Goal: Transaction & Acquisition: Purchase product/service

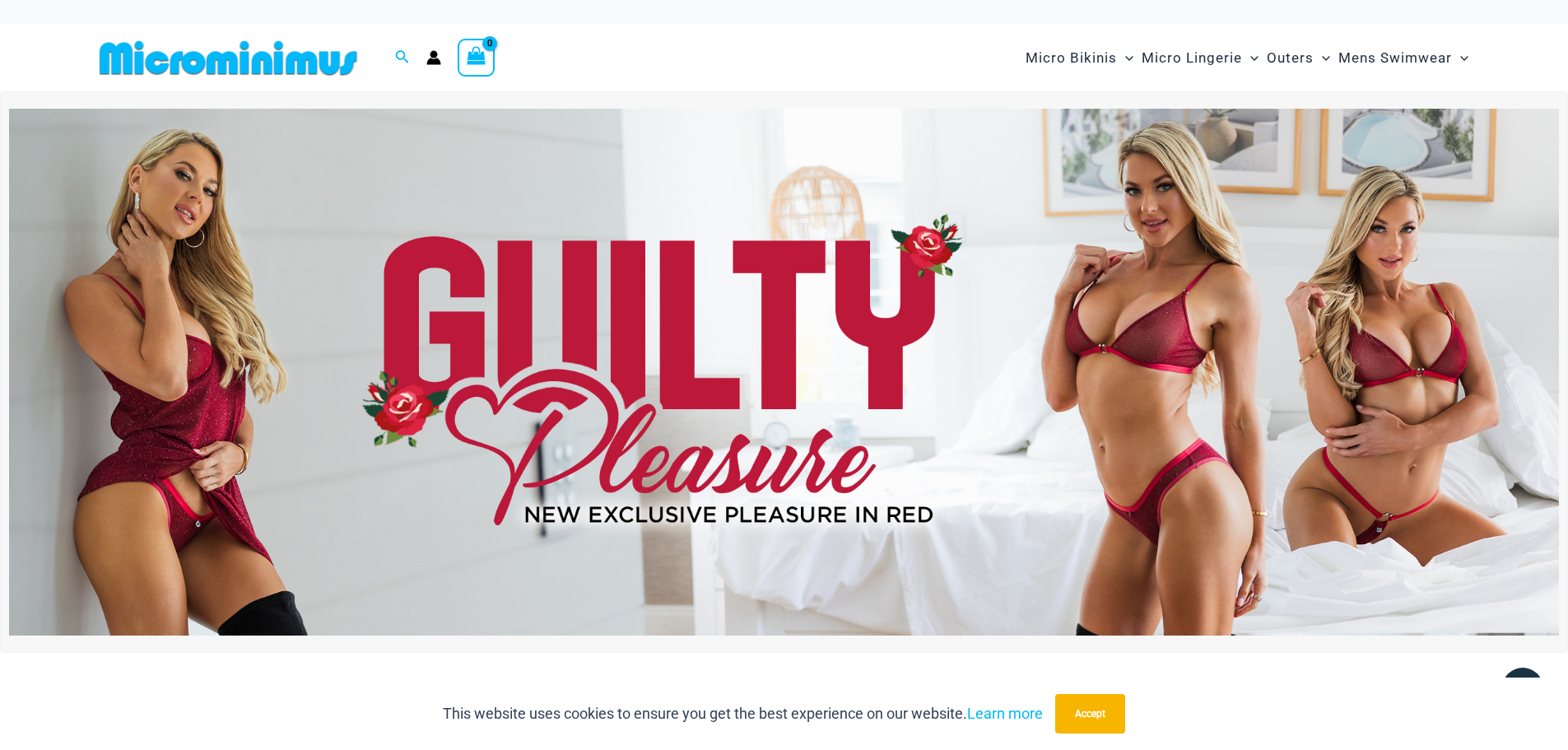
click at [780, 364] on img at bounding box center [784, 372] width 1550 height 527
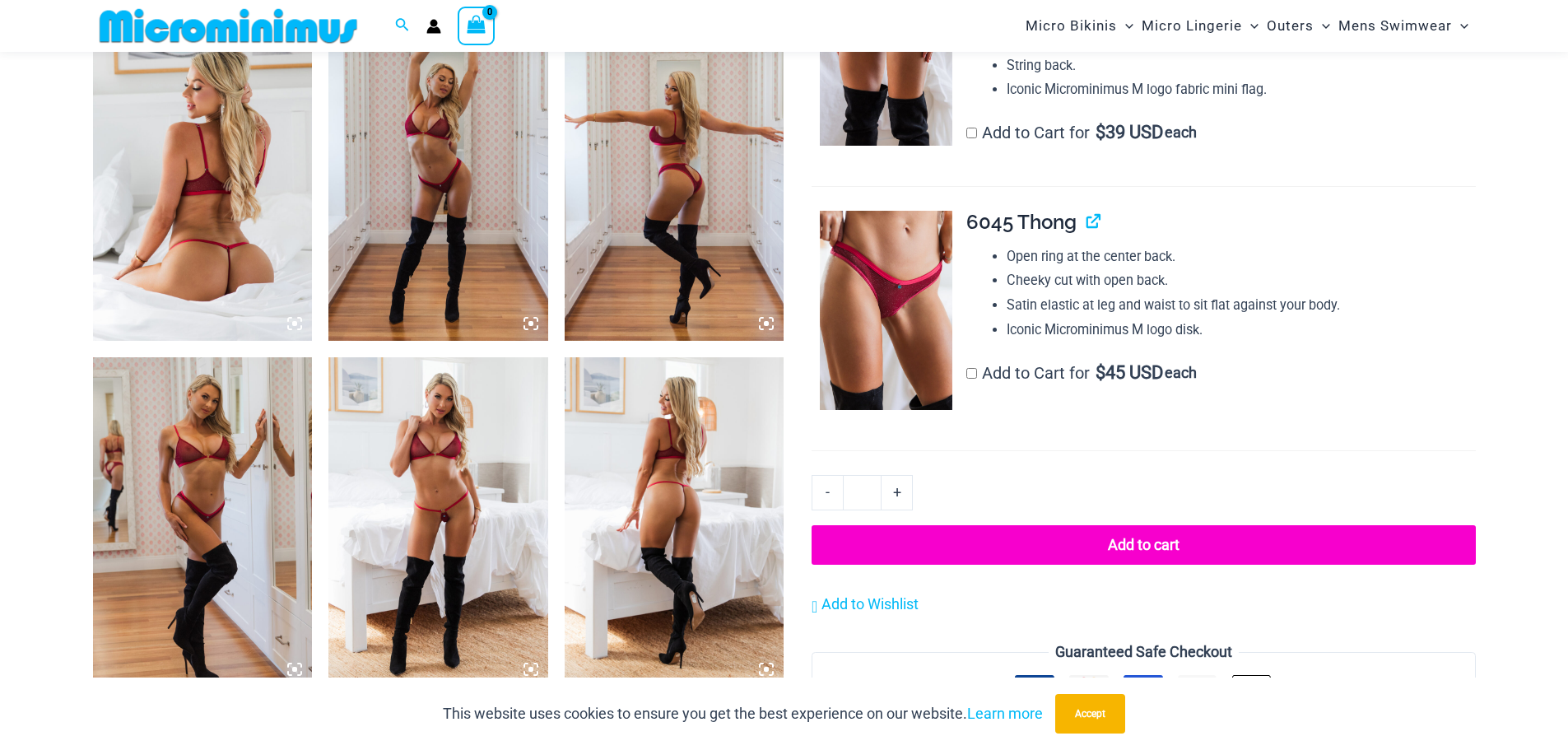
scroll to position [1222, 0]
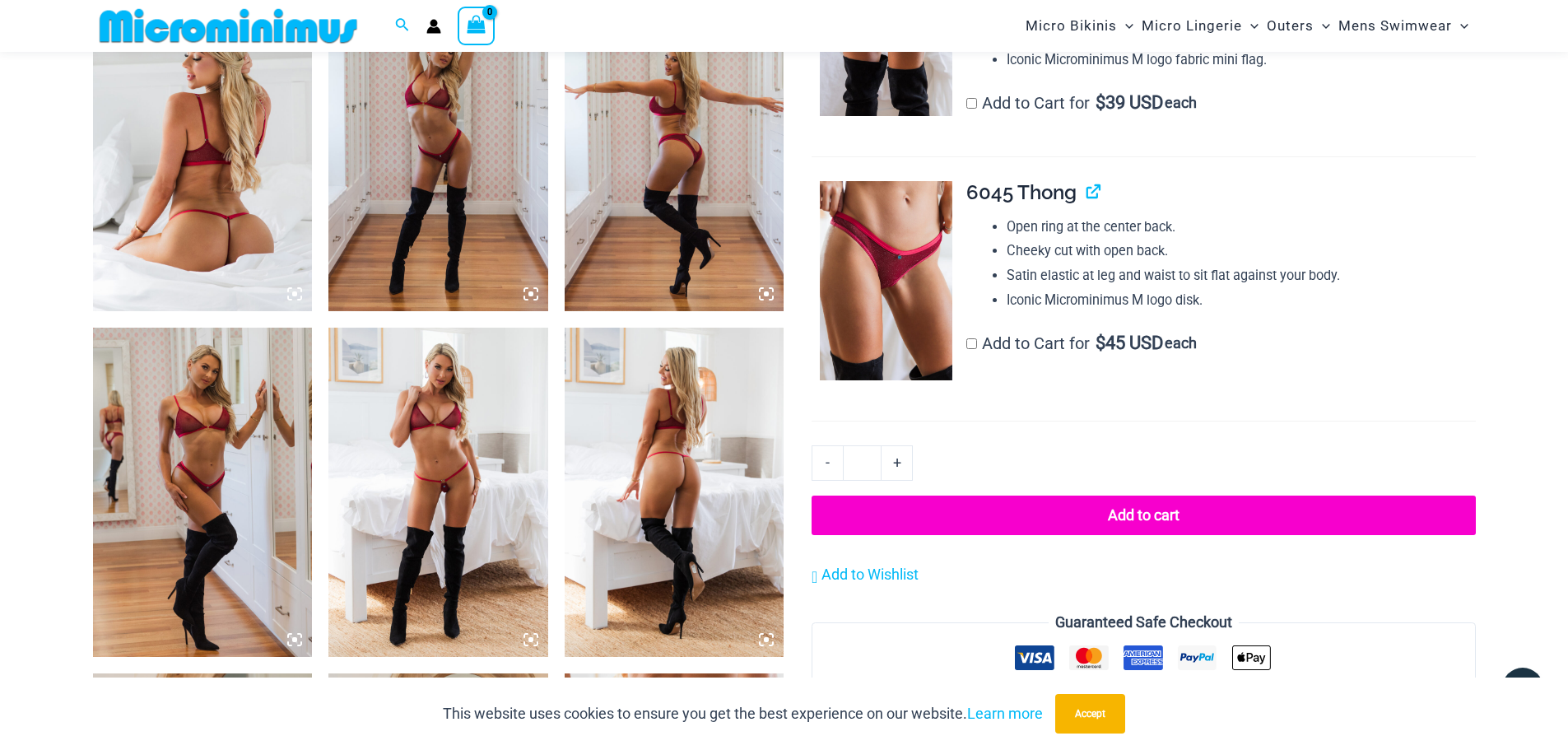
click at [218, 211] on img at bounding box center [203, 146] width 220 height 329
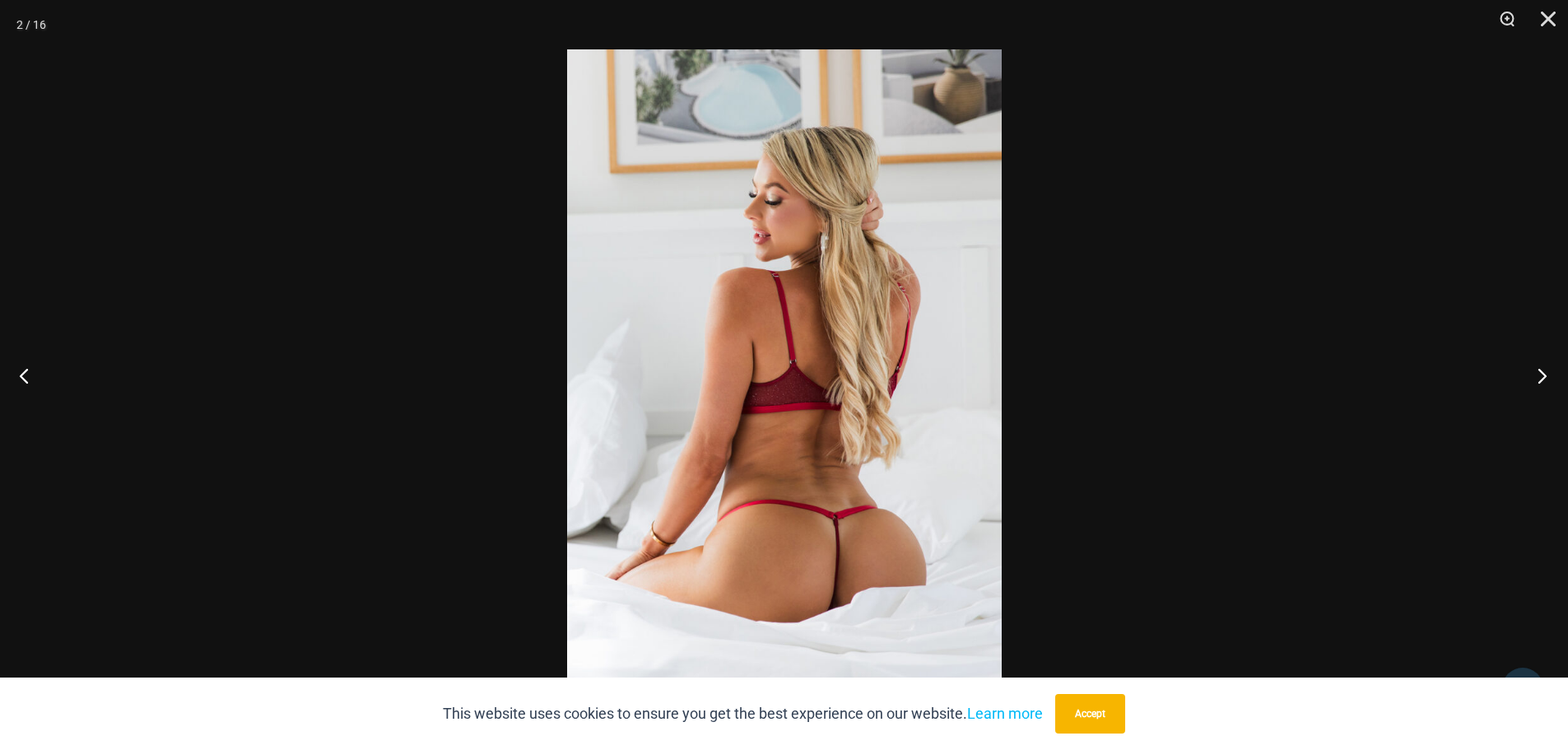
click at [1539, 376] on button "Next" at bounding box center [1537, 375] width 62 height 82
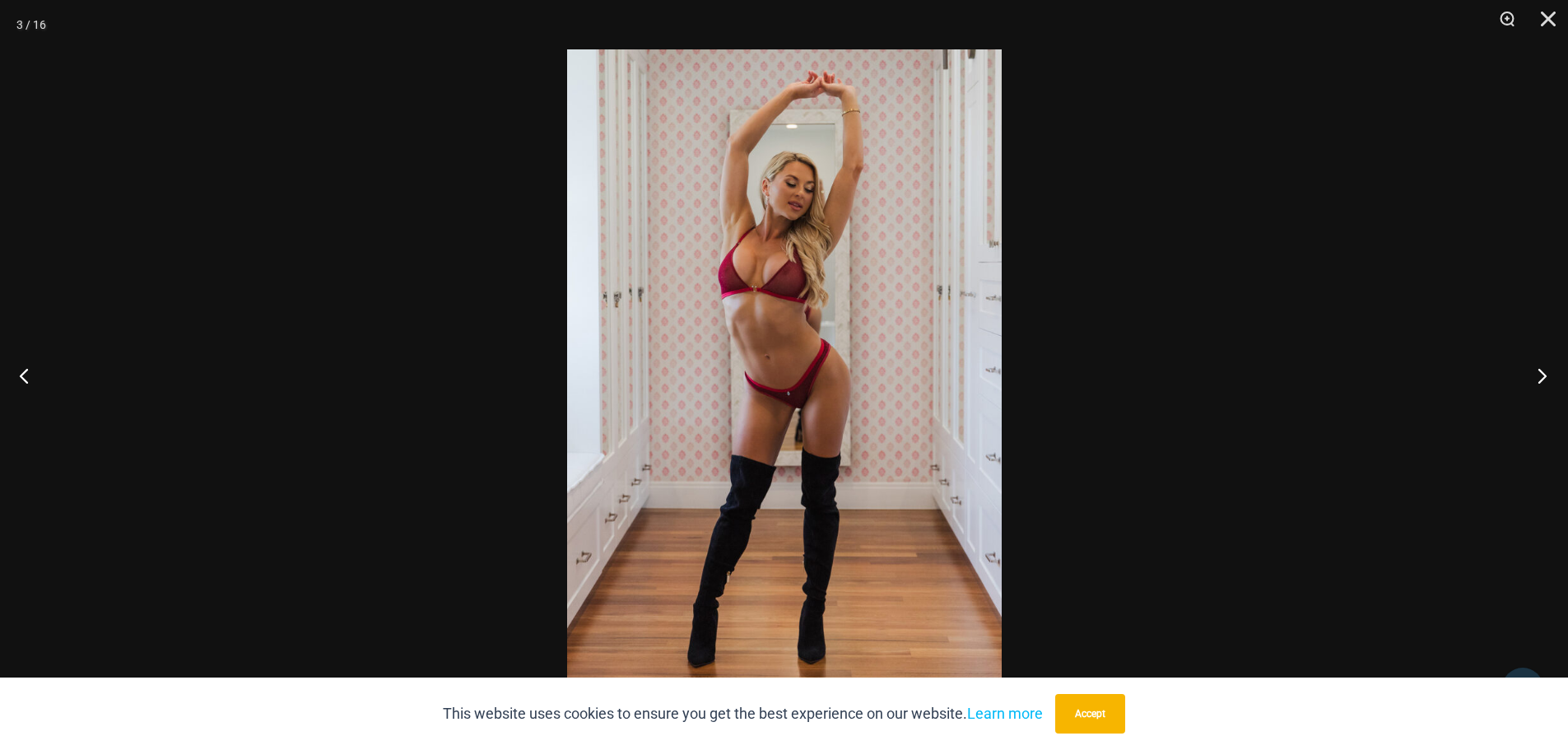
click at [1539, 376] on button "Next" at bounding box center [1537, 375] width 62 height 82
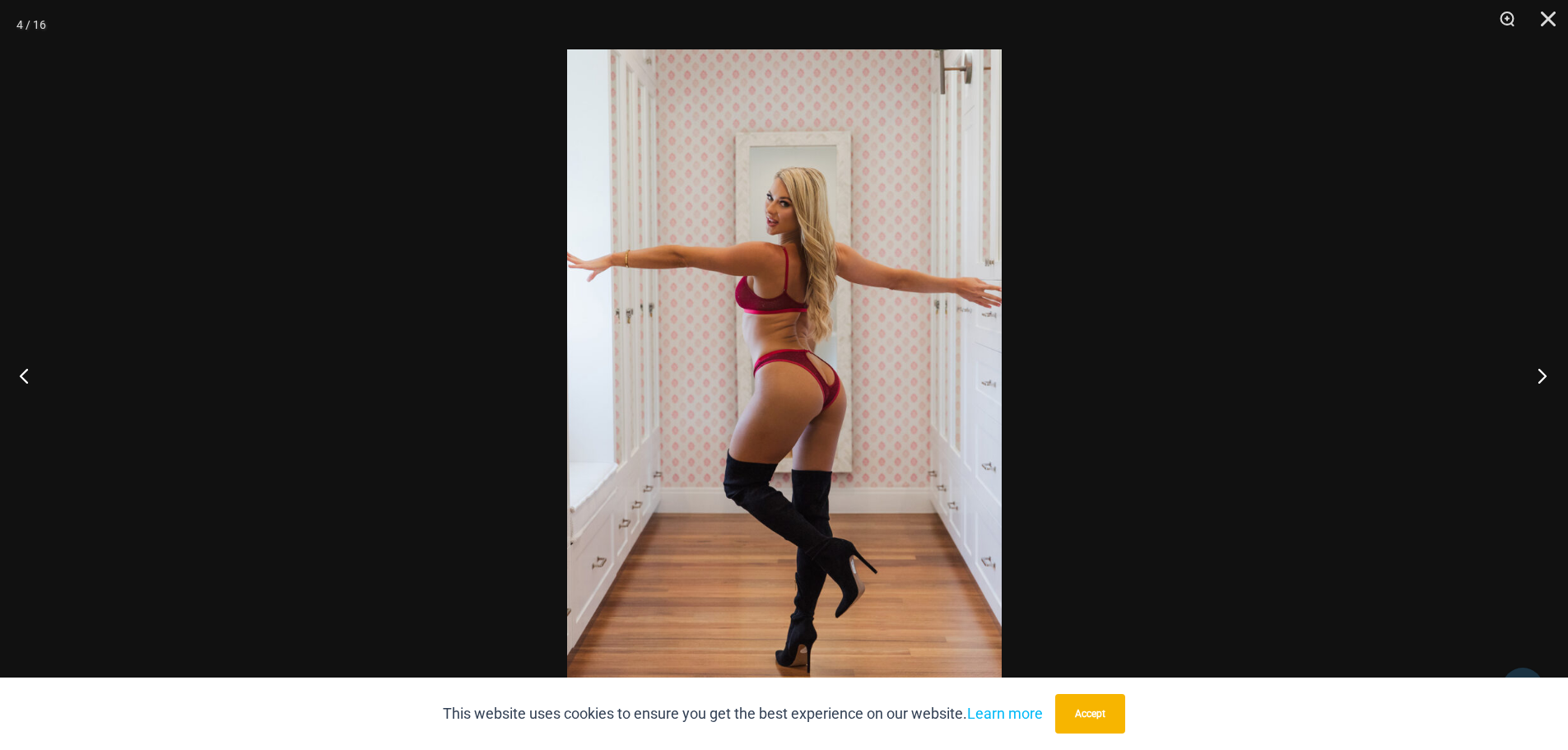
click at [1539, 376] on button "Next" at bounding box center [1537, 375] width 62 height 82
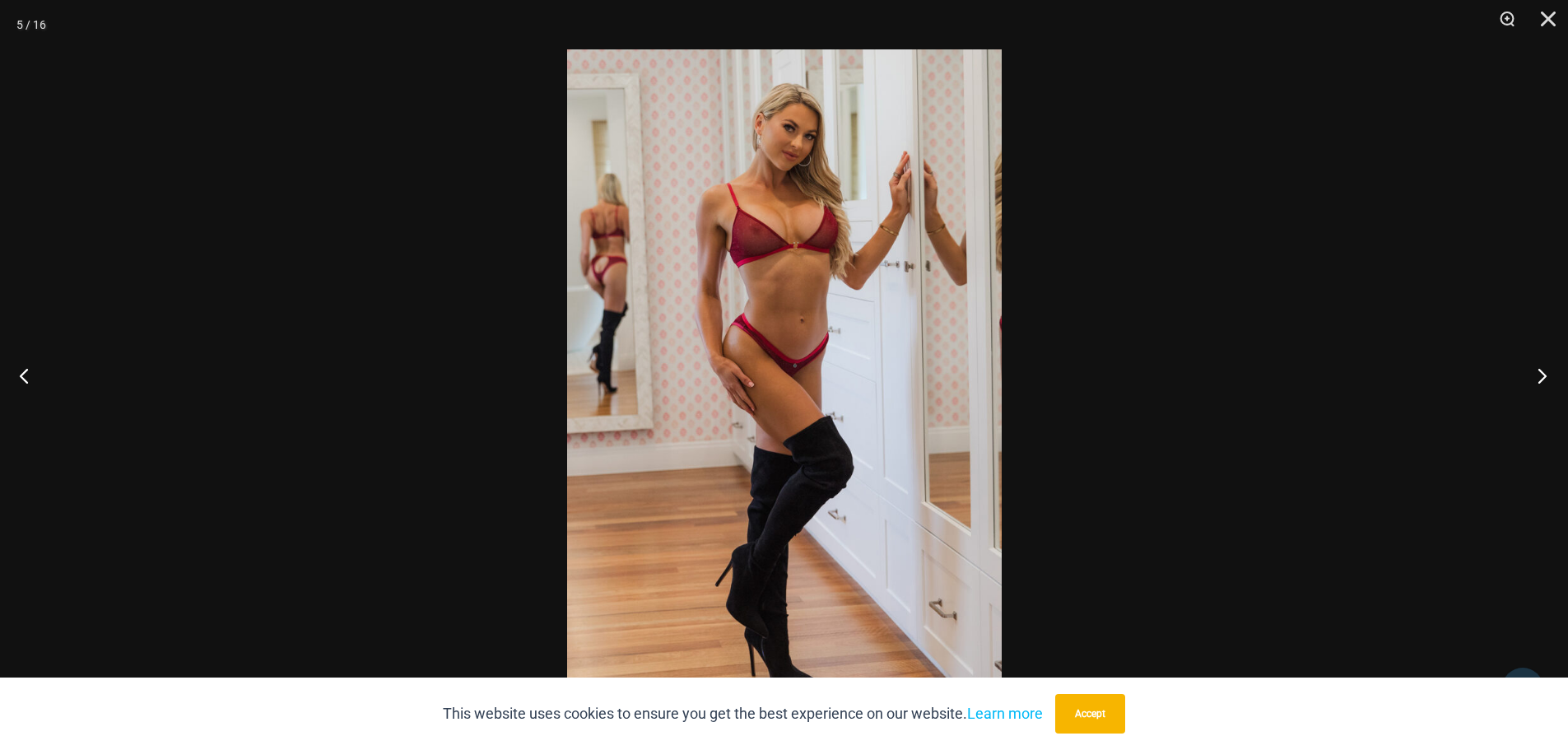
click at [1539, 376] on button "Next" at bounding box center [1537, 375] width 62 height 82
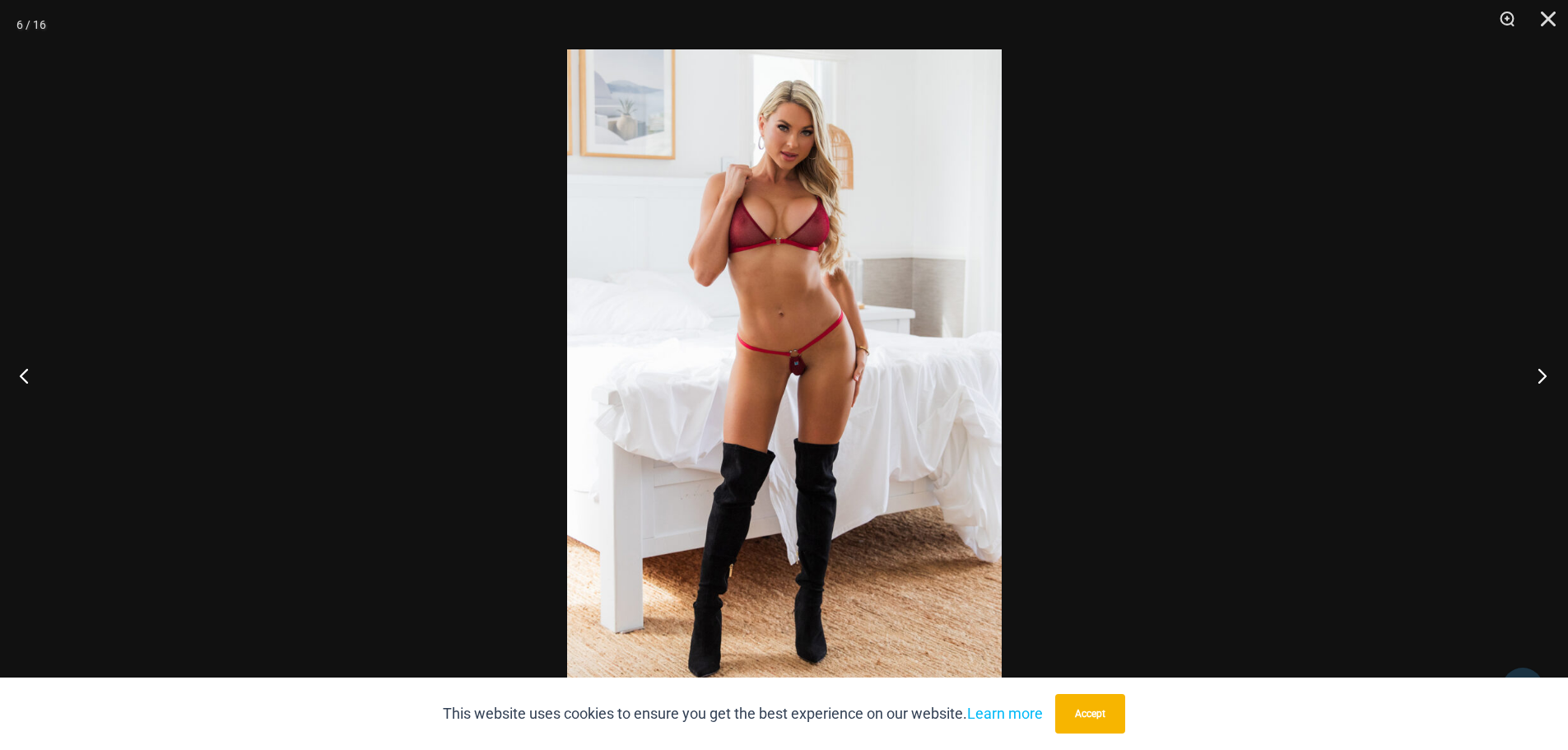
click at [1539, 376] on button "Next" at bounding box center [1537, 375] width 62 height 82
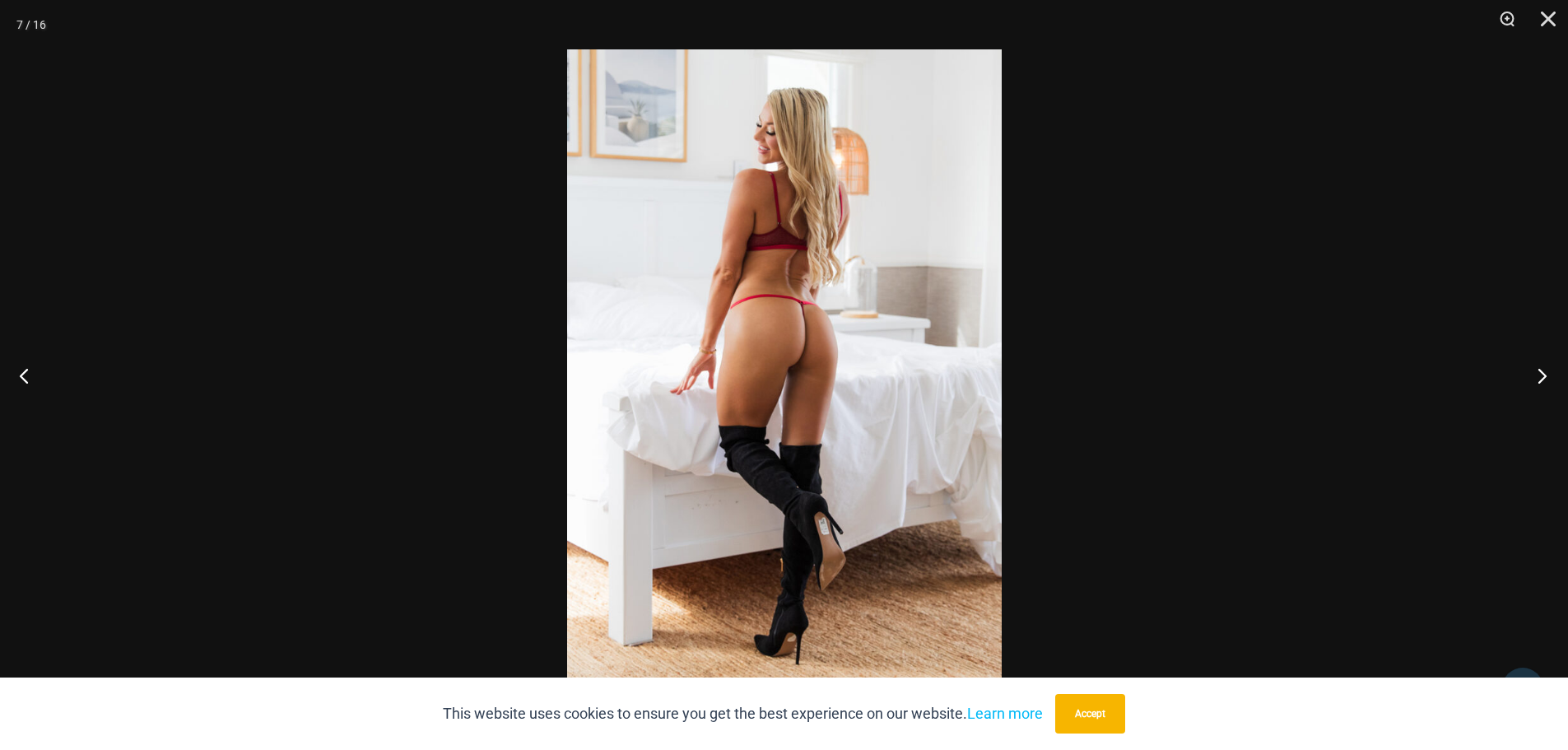
click at [1539, 376] on button "Next" at bounding box center [1537, 375] width 62 height 82
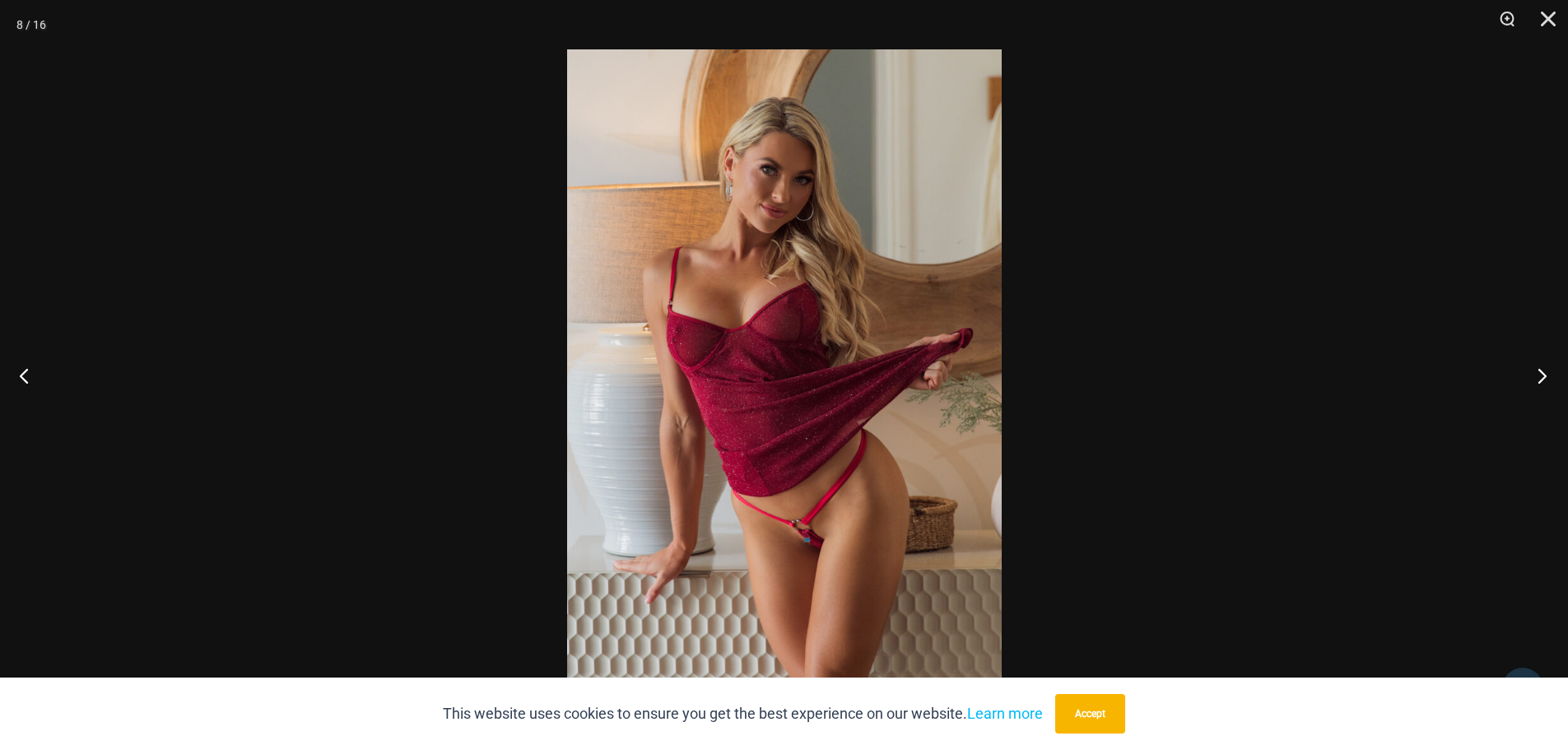
click at [1539, 376] on button "Next" at bounding box center [1537, 375] width 62 height 82
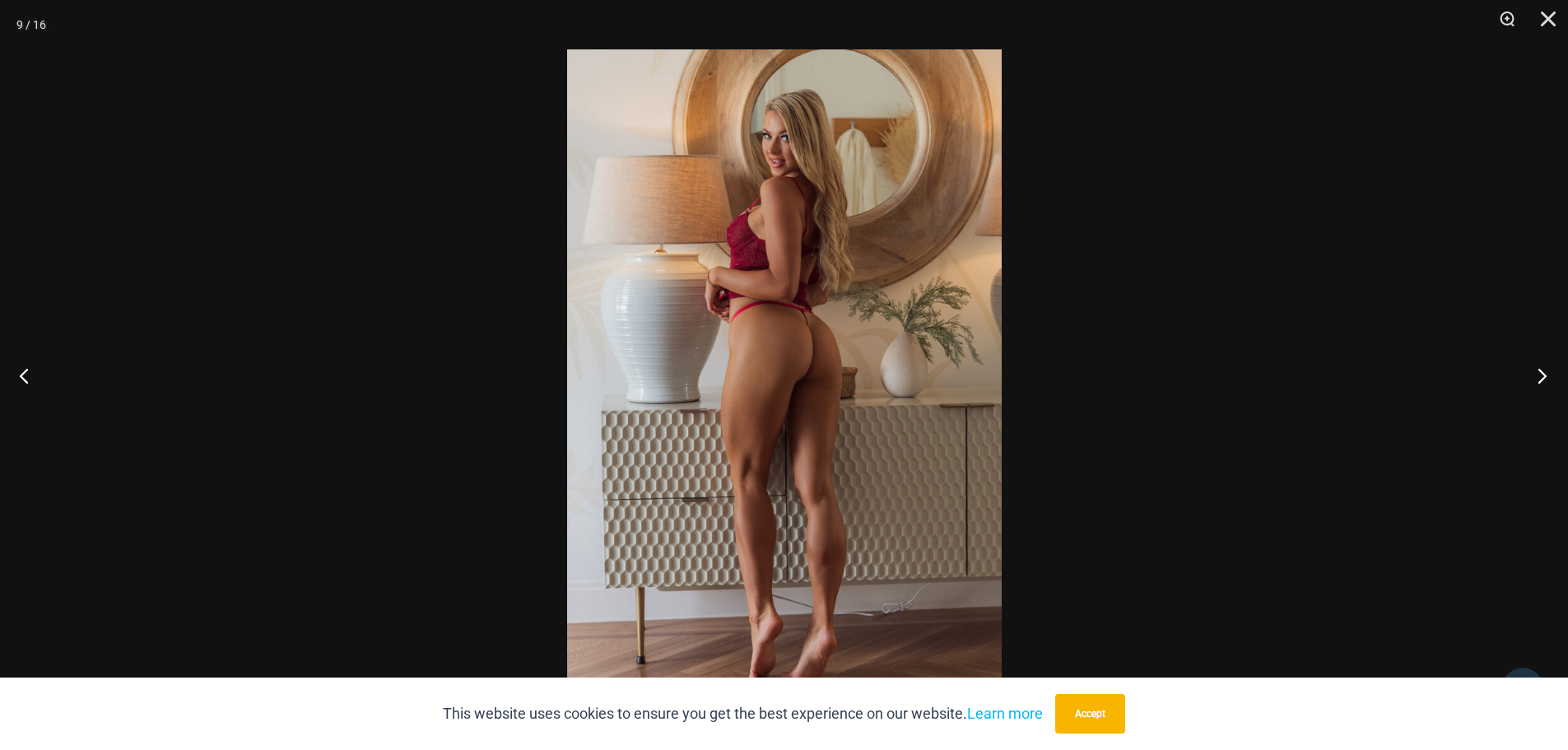
click at [1539, 376] on button "Next" at bounding box center [1537, 375] width 62 height 82
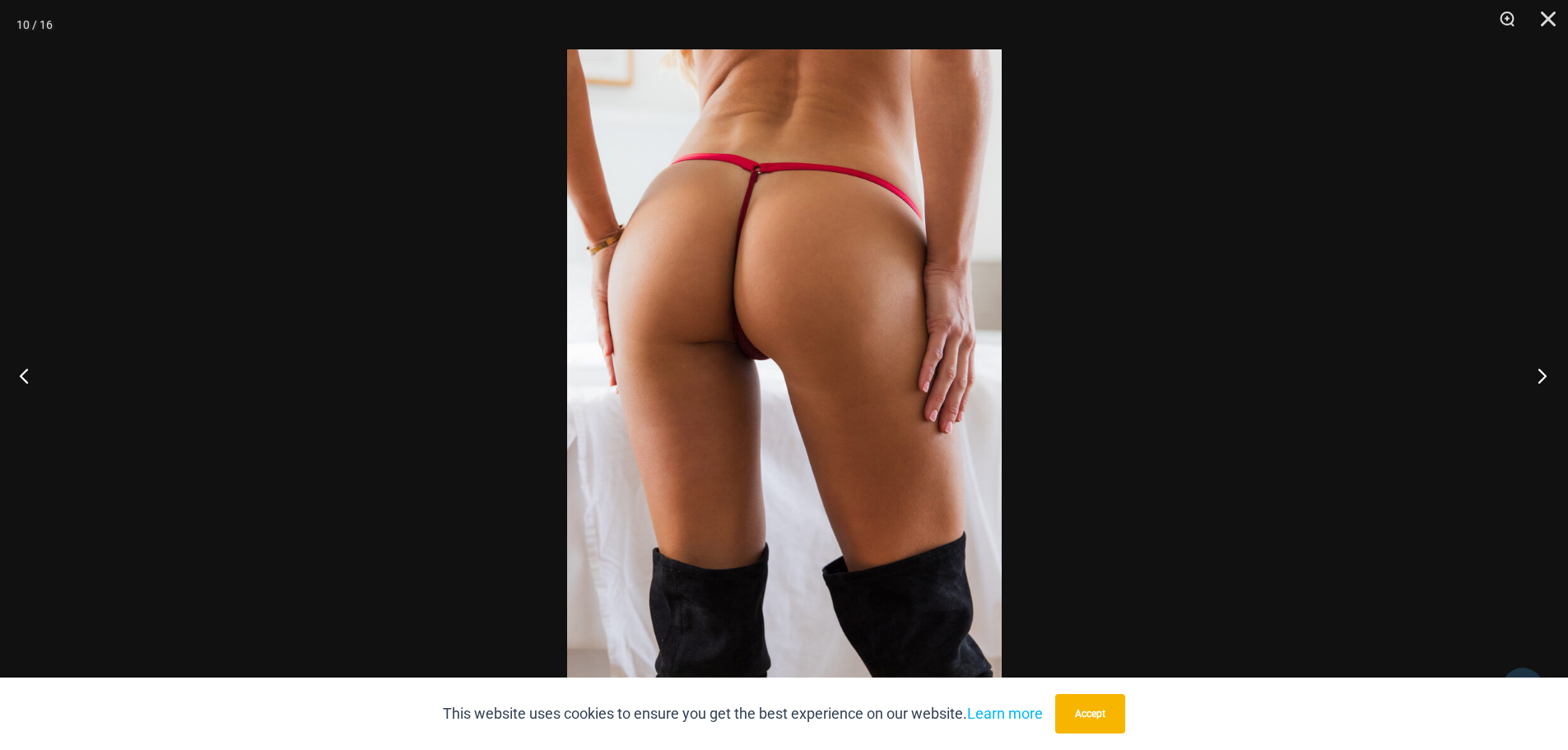
click at [1539, 376] on button "Next" at bounding box center [1537, 375] width 62 height 82
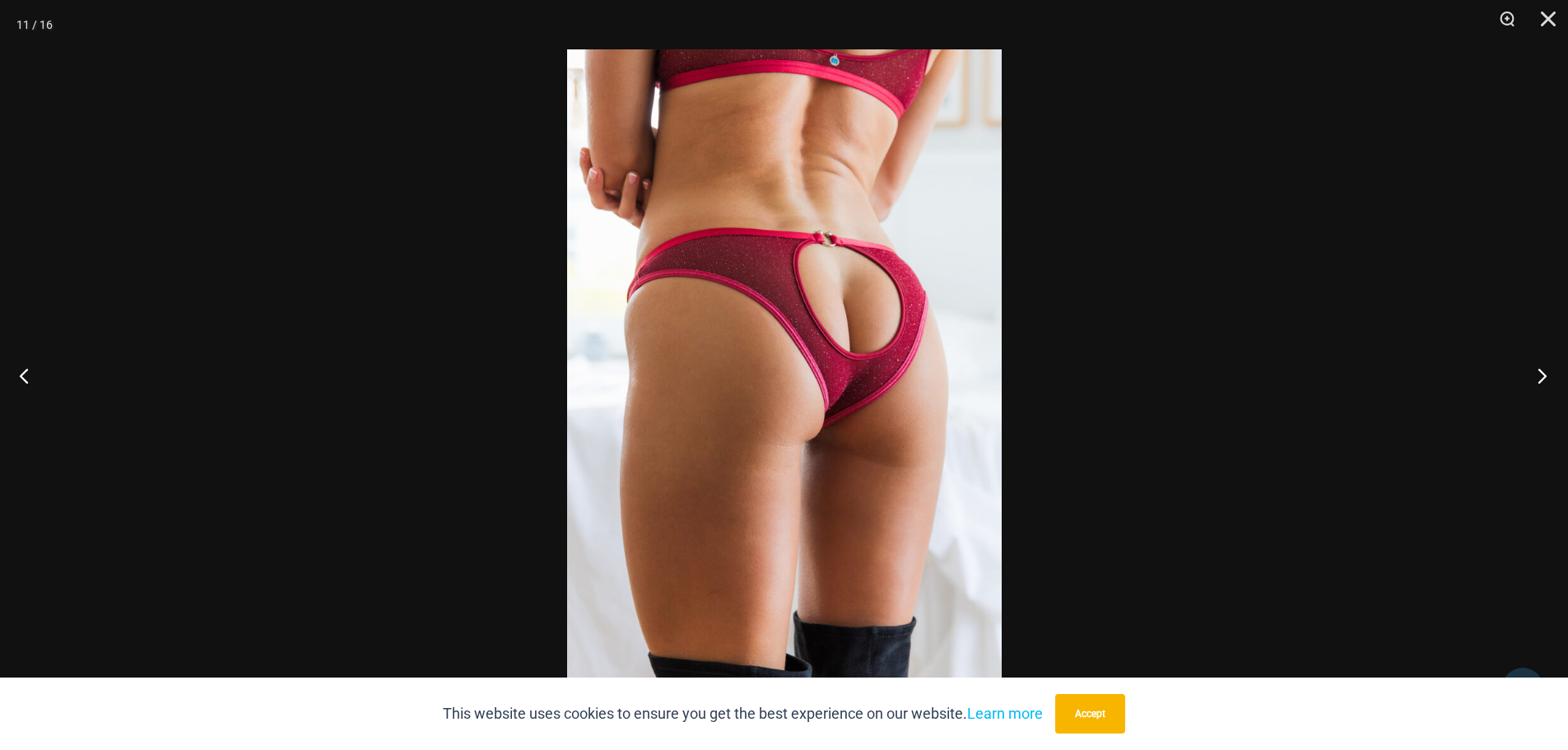
click at [1539, 376] on button "Next" at bounding box center [1537, 375] width 62 height 82
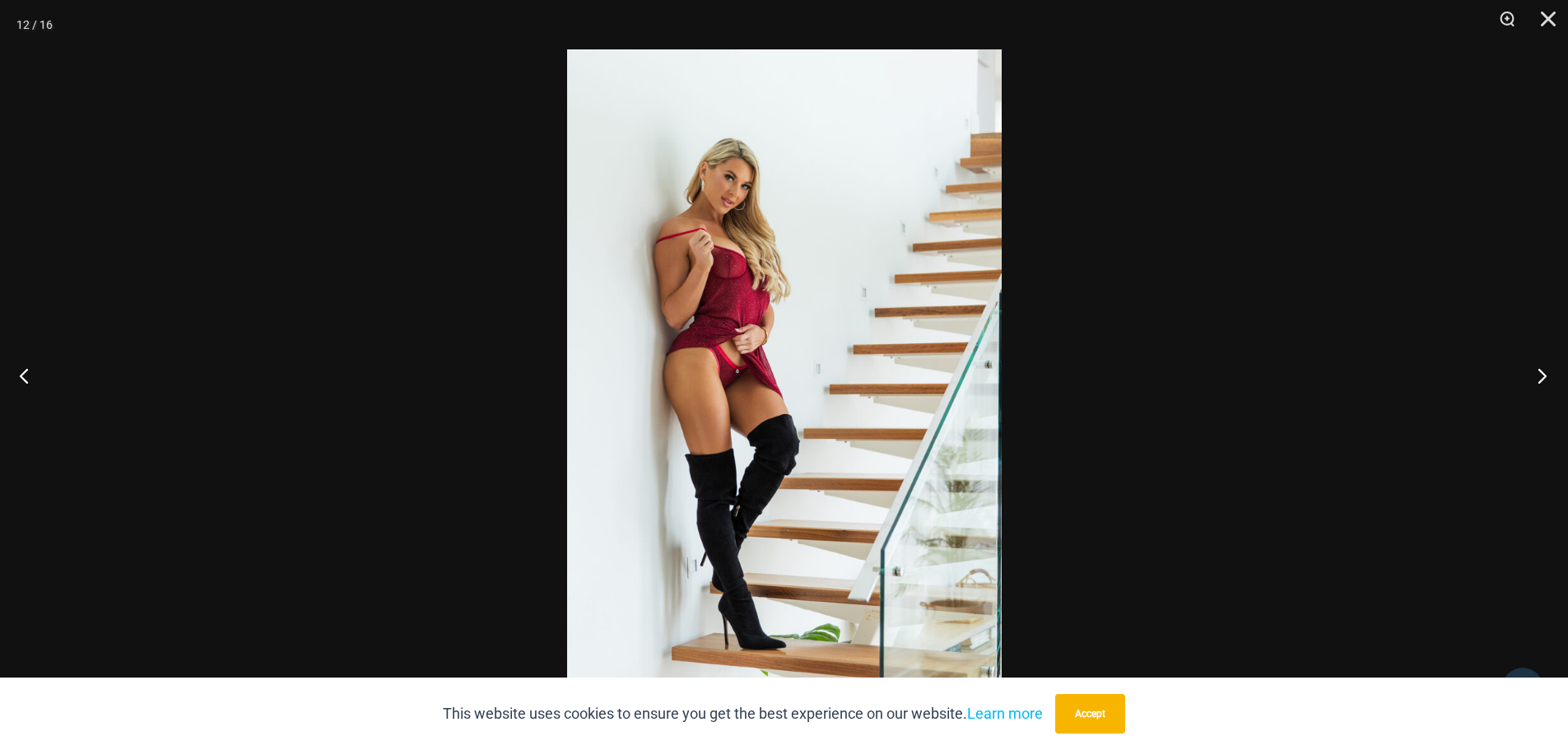
click at [1539, 376] on button "Next" at bounding box center [1537, 375] width 62 height 82
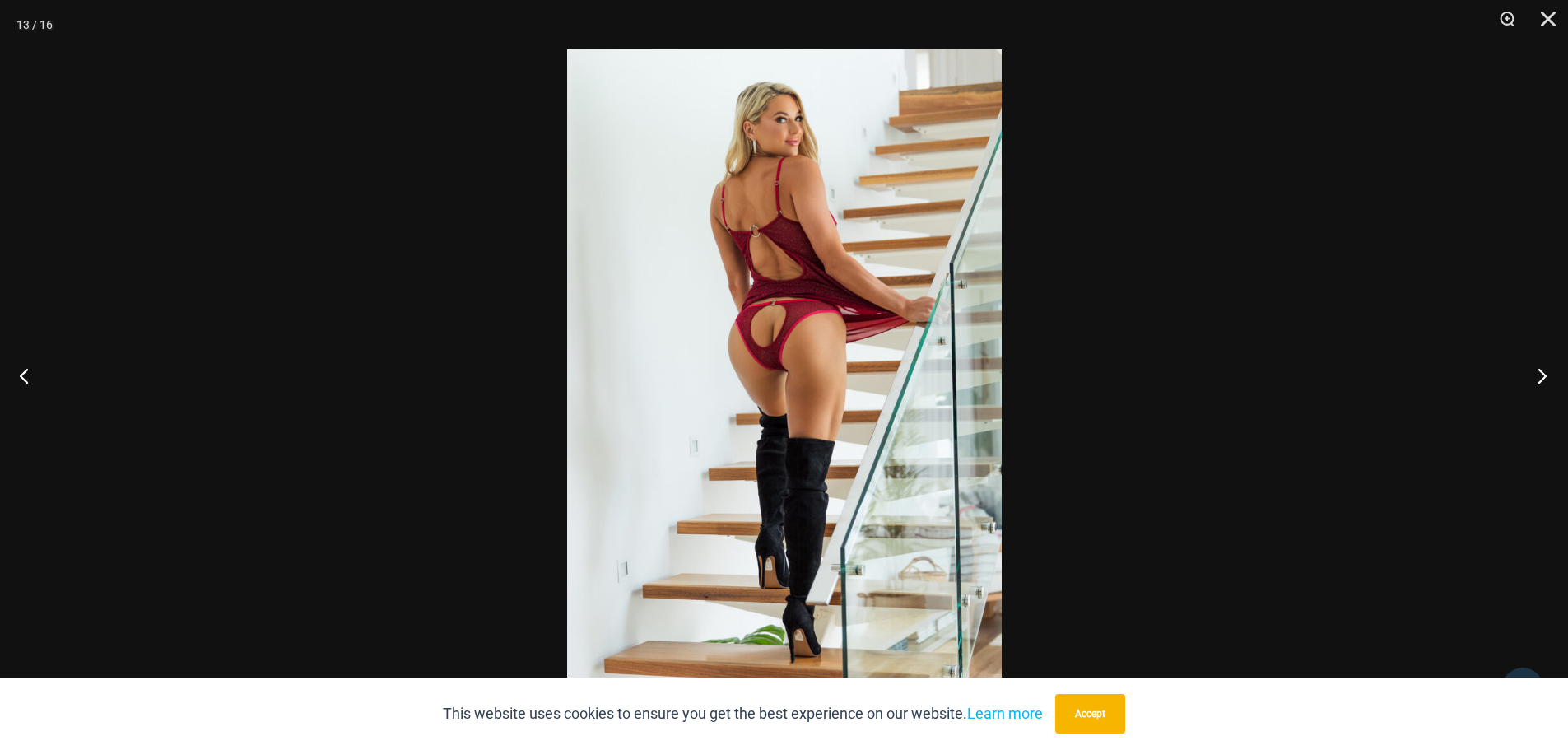
click at [1539, 376] on button "Next" at bounding box center [1537, 375] width 62 height 82
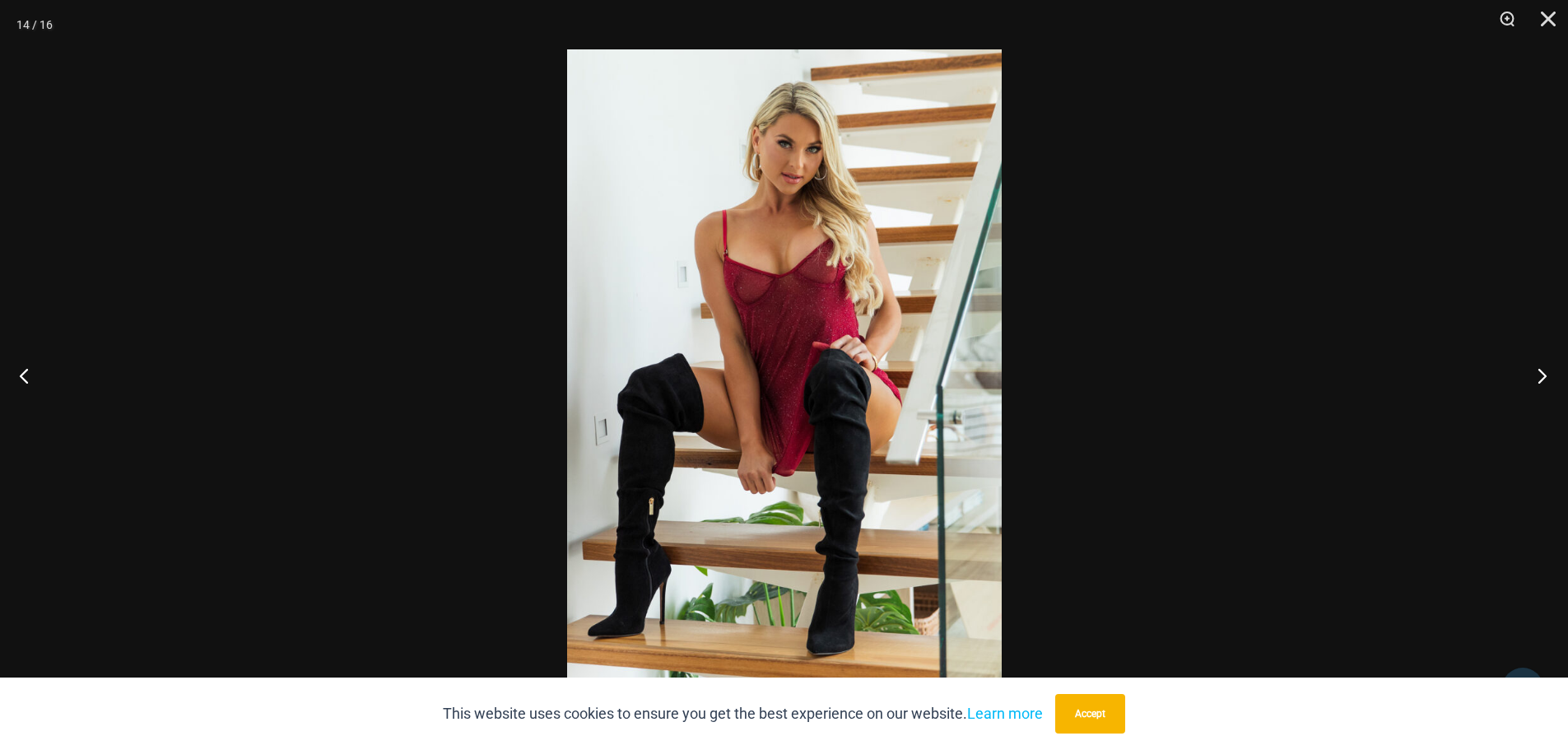
click at [1539, 376] on button "Next" at bounding box center [1537, 375] width 62 height 82
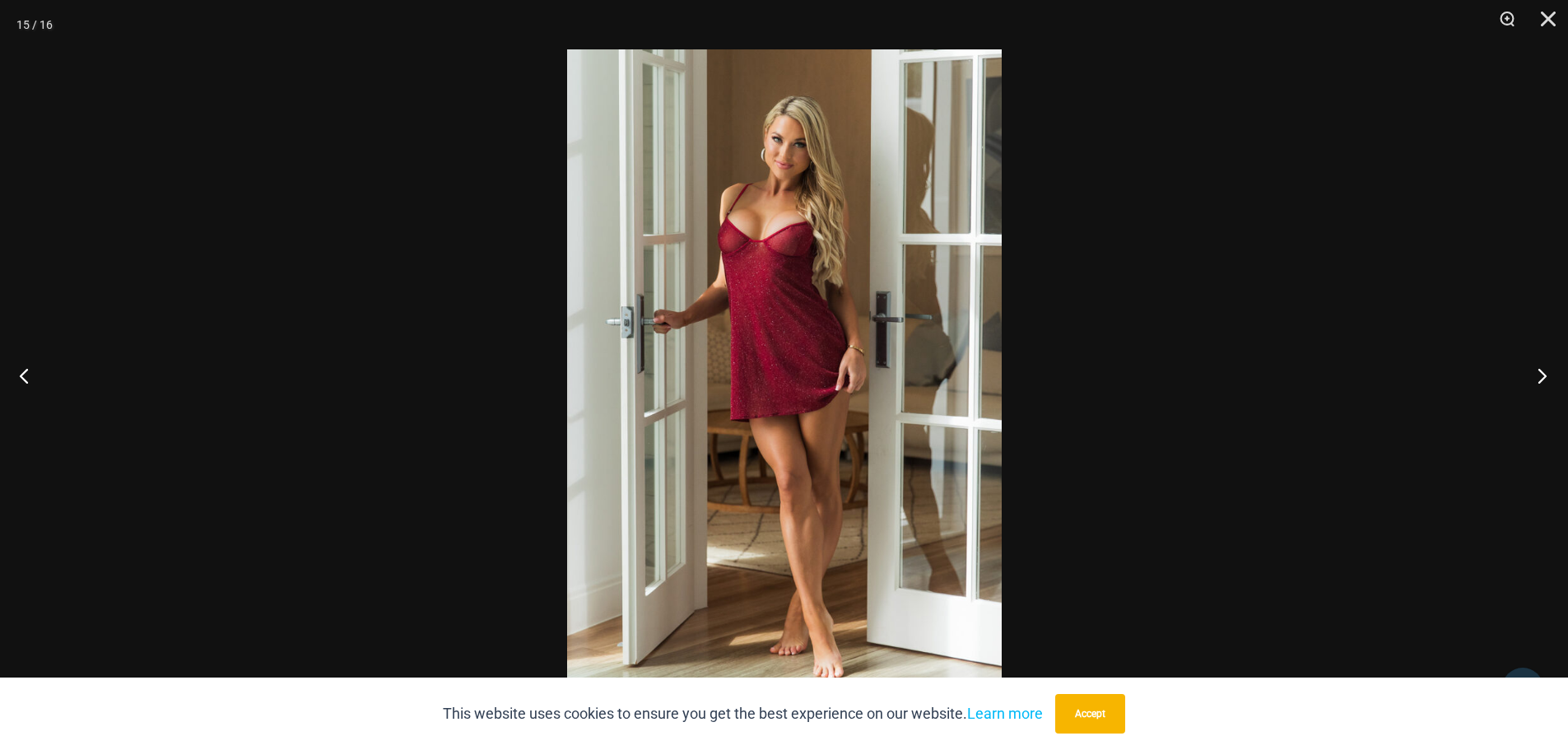
click at [1539, 376] on button "Next" at bounding box center [1537, 375] width 62 height 82
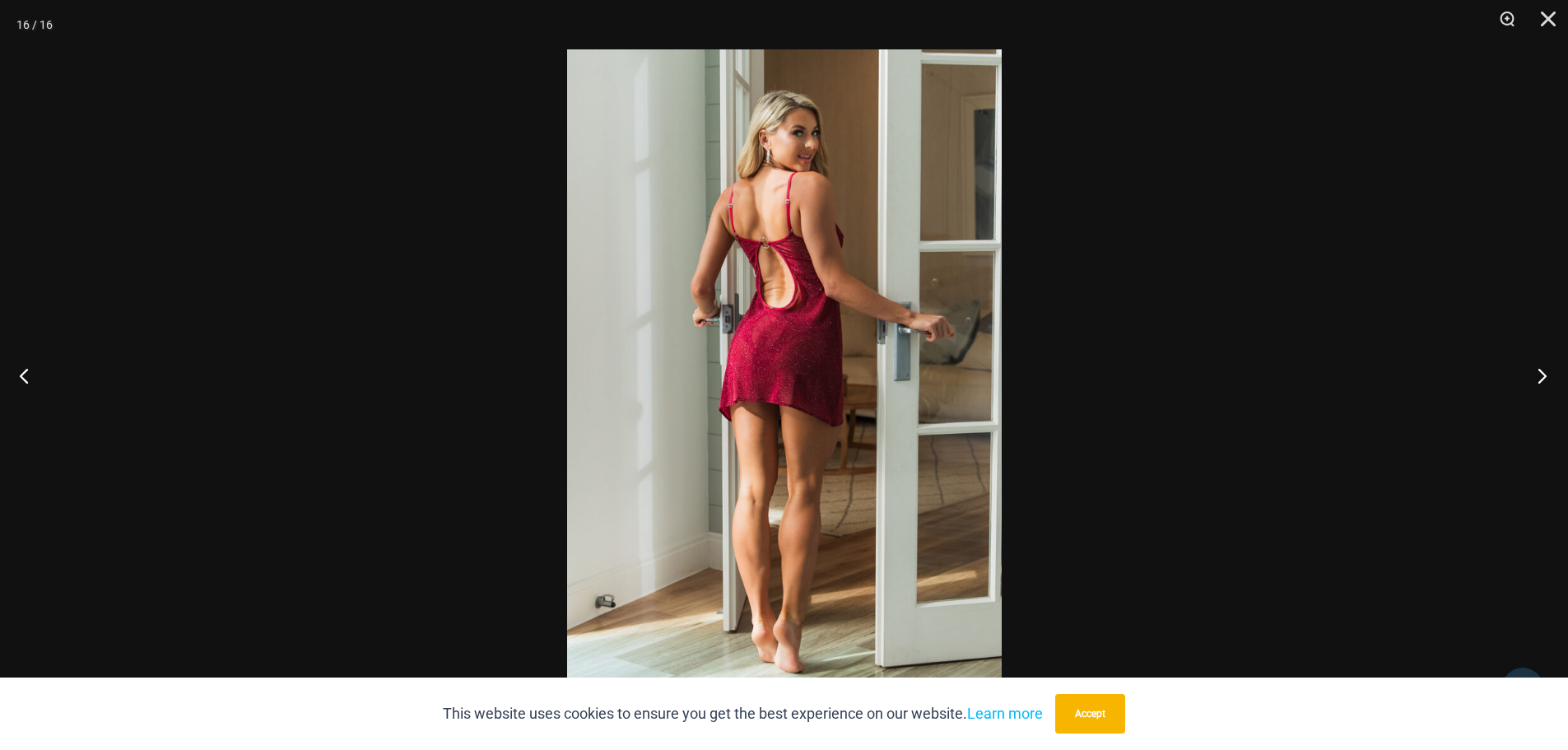
click at [1539, 376] on button "Next" at bounding box center [1537, 375] width 62 height 82
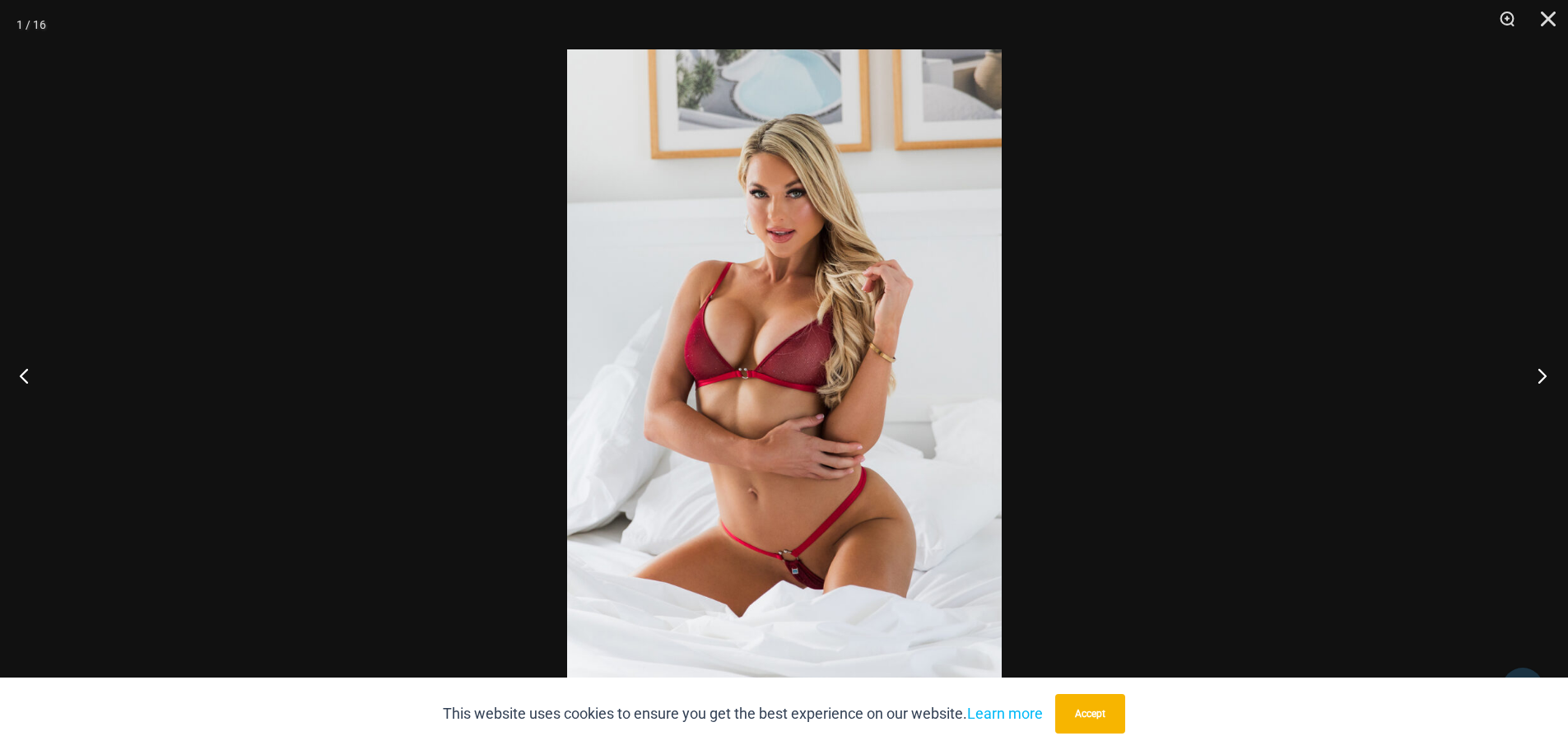
click at [1539, 376] on button "Next" at bounding box center [1537, 375] width 62 height 82
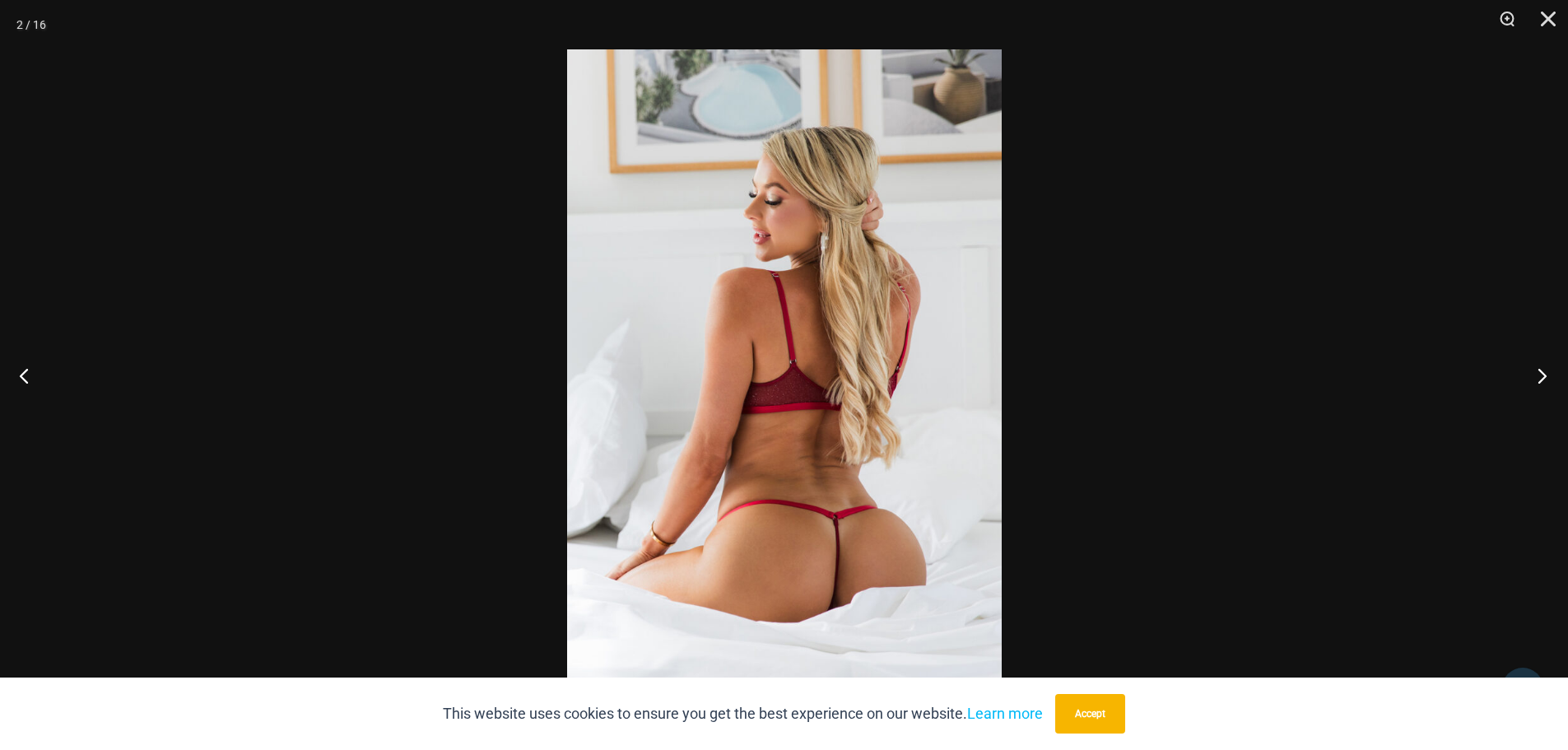
click at [1539, 376] on button "Next" at bounding box center [1537, 375] width 62 height 82
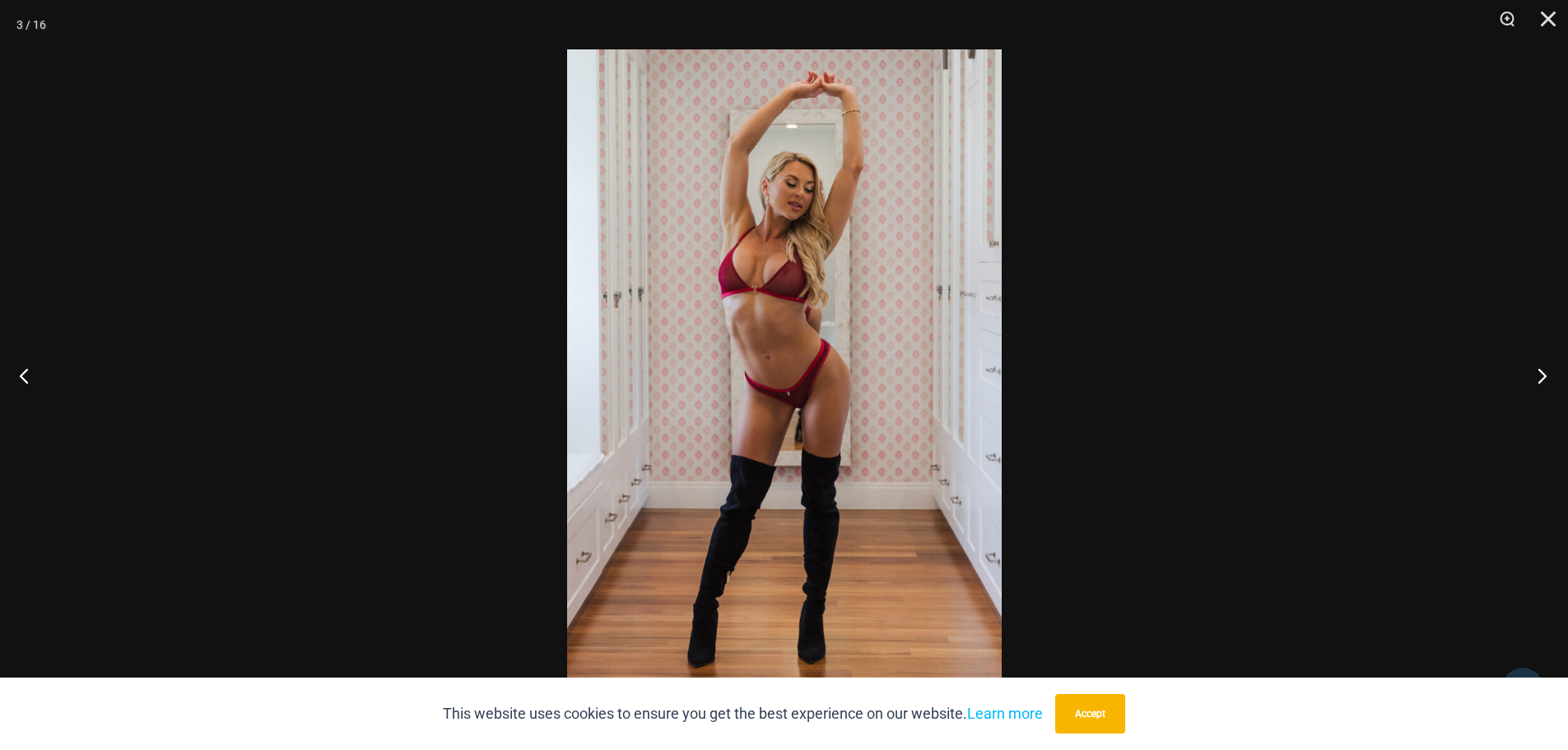
click at [1539, 376] on button "Next" at bounding box center [1537, 375] width 62 height 82
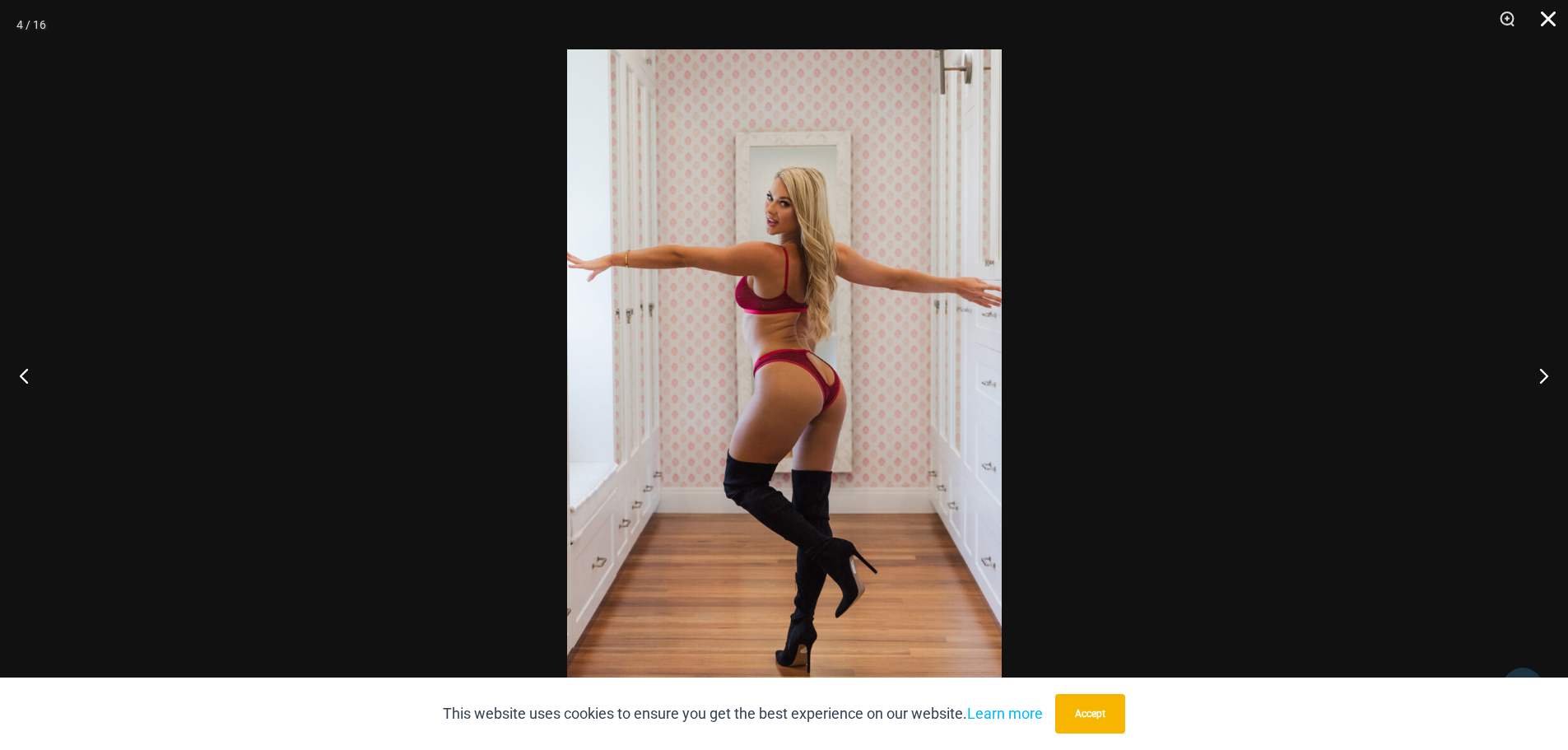
click at [1543, 21] on button "Close" at bounding box center [1542, 25] width 41 height 50
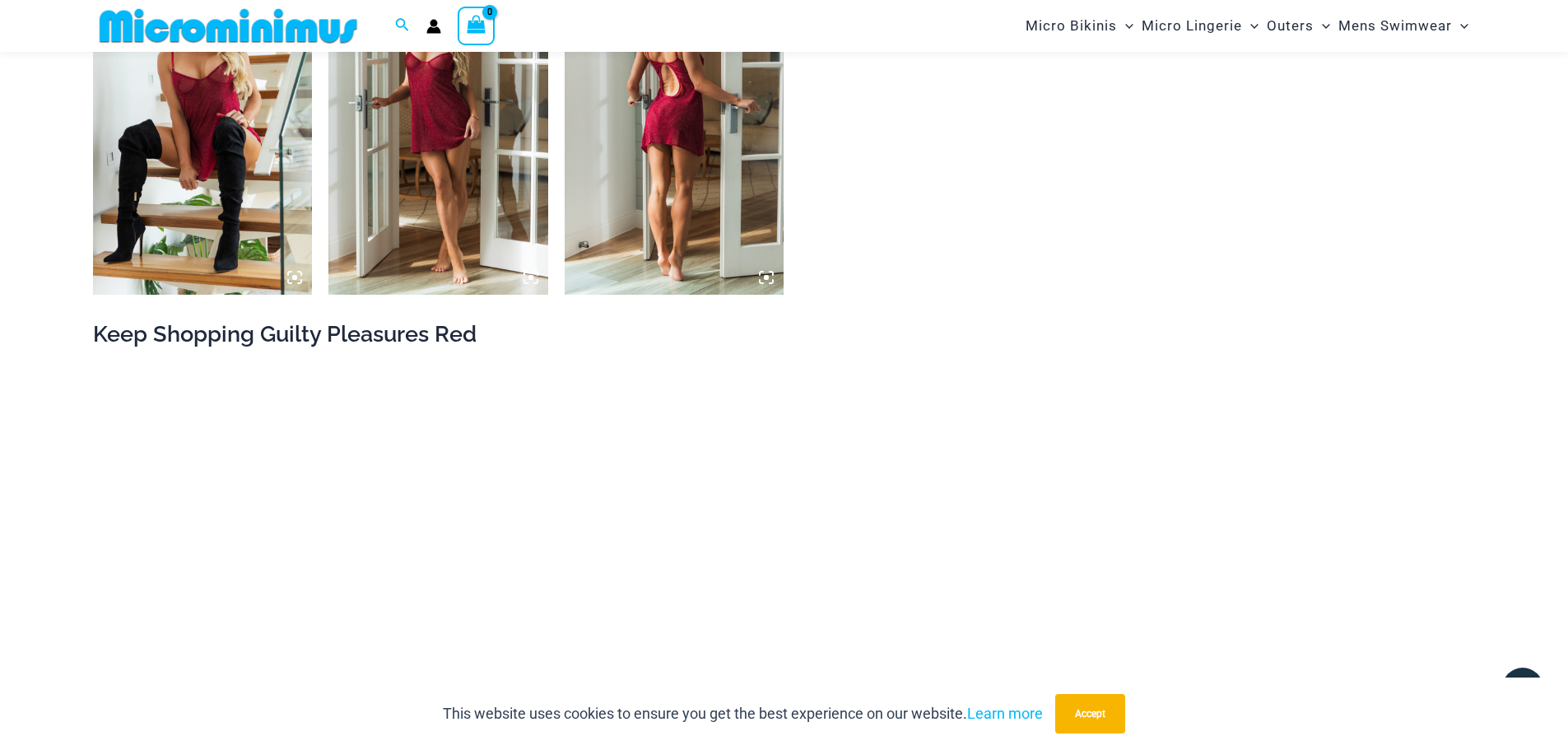
scroll to position [2951, 0]
